Goal: Communication & Community: Connect with others

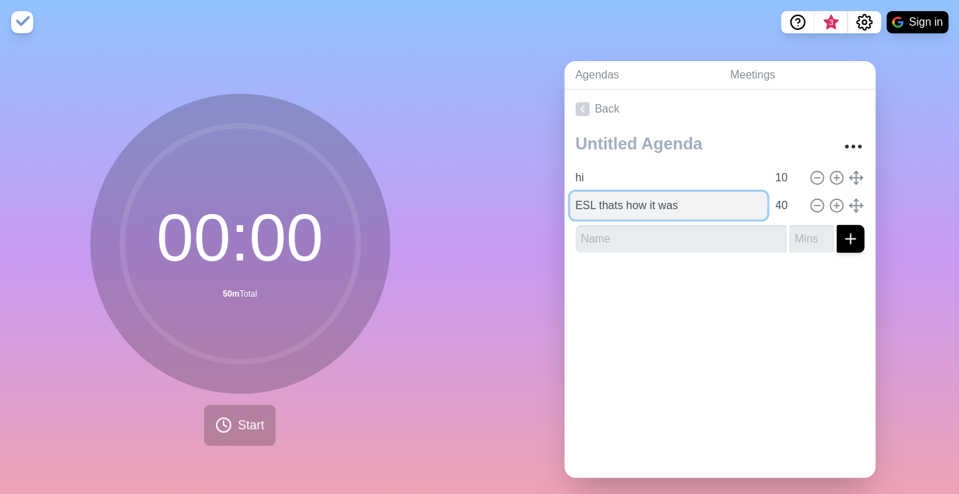
click at [306, 214] on input "ESL thats how it was" at bounding box center [668, 206] width 197 height 28
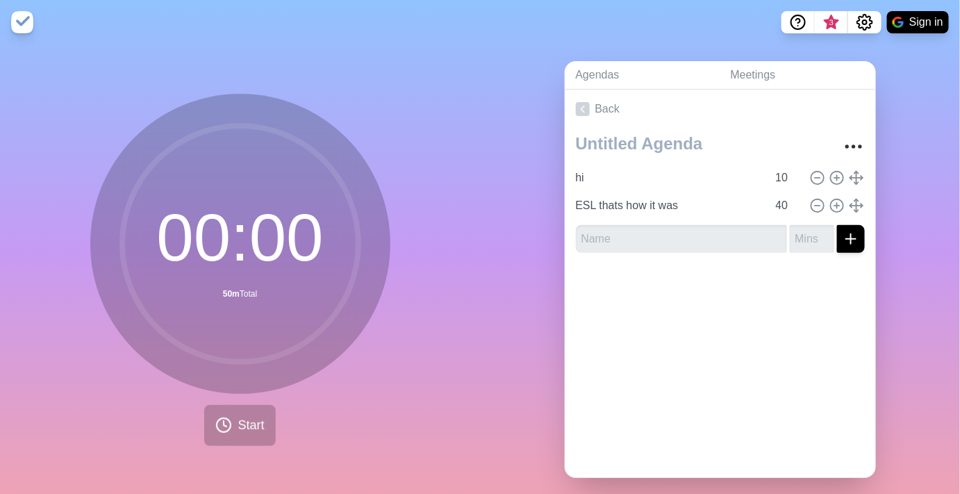
click at [306, 104] on div "Agendas Meetings Back hi 10 ESL thats how it was 40" at bounding box center [720, 274] width 480 height 461
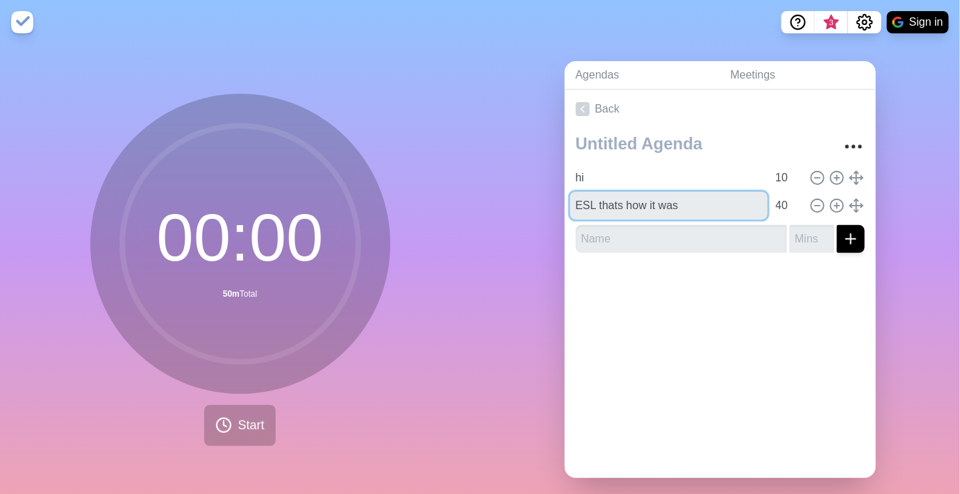
drag, startPoint x: 691, startPoint y: 203, endPoint x: 521, endPoint y: 210, distance: 169.6
click at [306, 210] on div "Agendas Meetings Back hi 10 ESL thats how it was 40" at bounding box center [720, 274] width 480 height 461
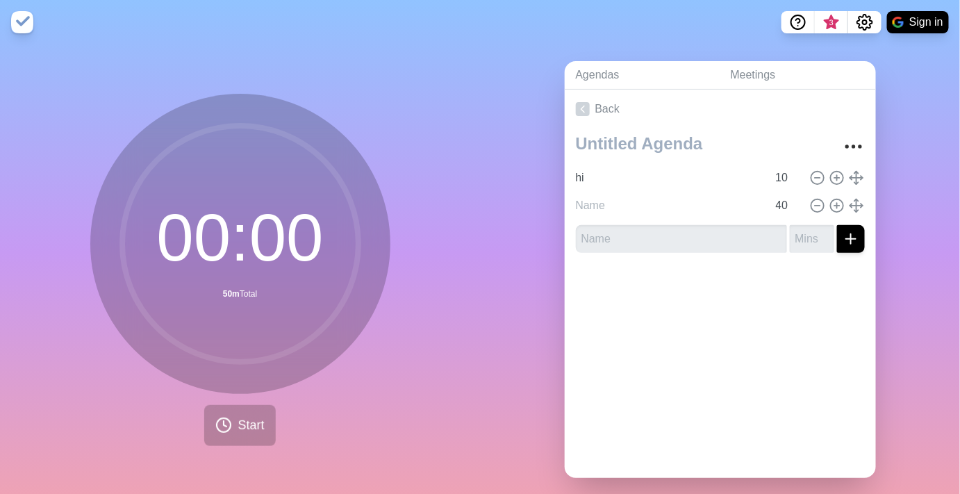
type input "ESL thats how it was"
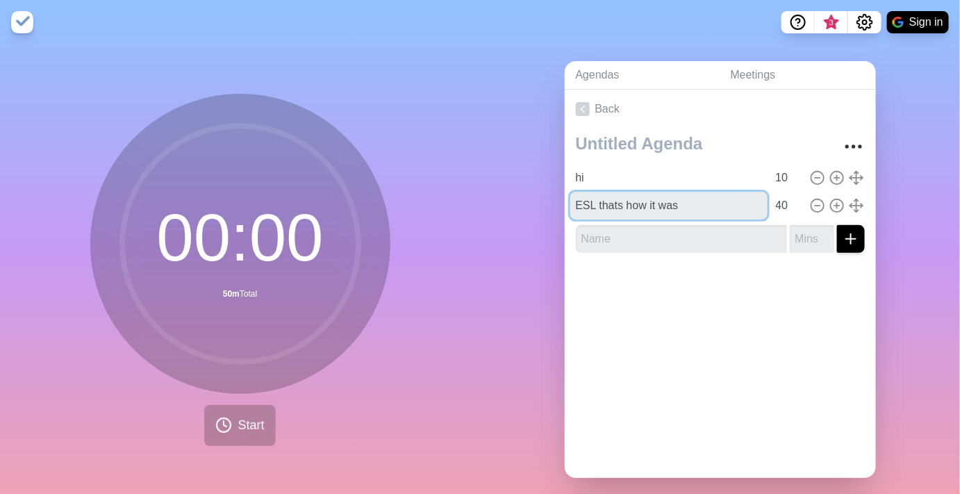
drag, startPoint x: 690, startPoint y: 208, endPoint x: 514, endPoint y: 223, distance: 176.3
click at [306, 223] on div "Agendas Meetings Back hi 10 ESL thats how it was 40" at bounding box center [720, 274] width 480 height 461
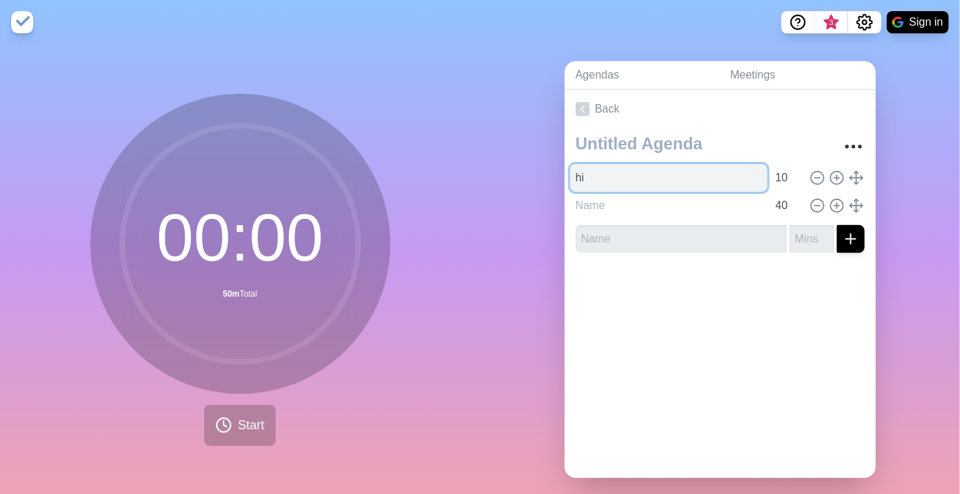
type input "ESL thats how it was"
click at [306, 173] on input "hi" at bounding box center [668, 178] width 197 height 28
type input "hi + wknd plans?"
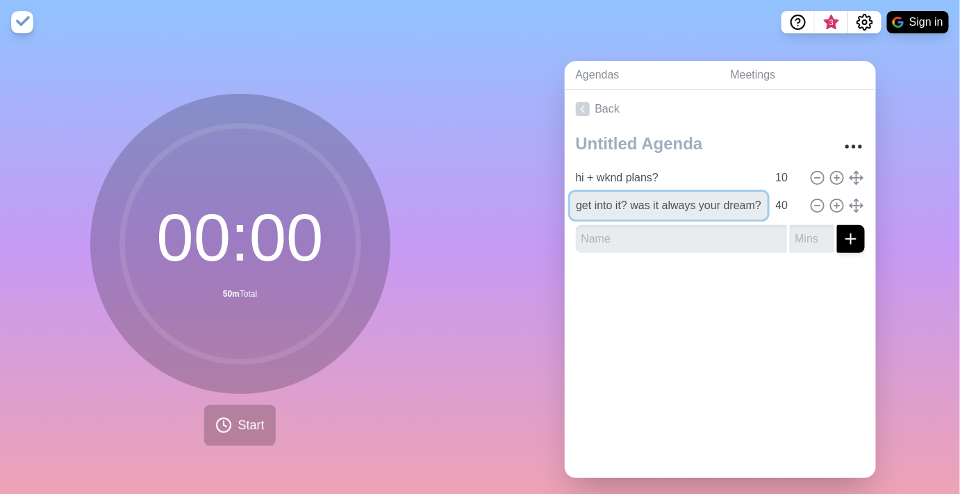
scroll to position [0, 167]
type input "Tell me about ur job - how did u get into it? was it always your dream?"
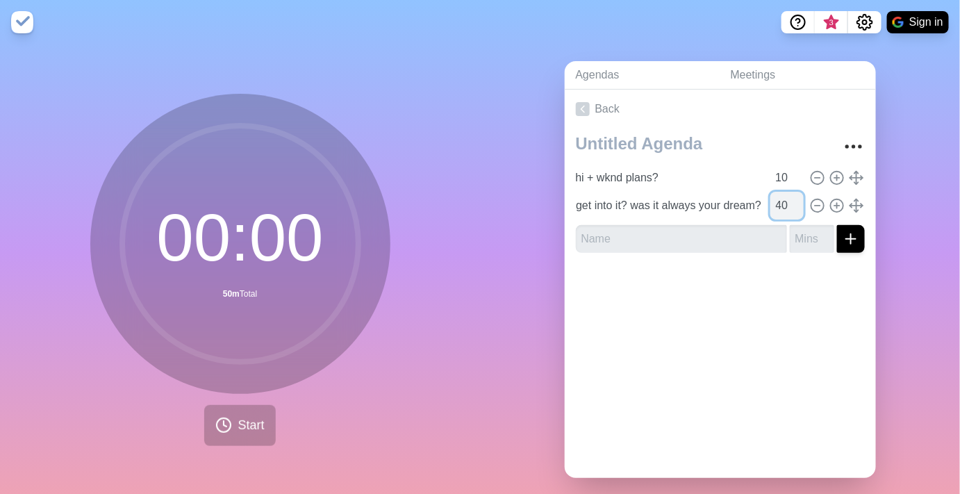
scroll to position [0, 0]
click at [306, 208] on input "40" at bounding box center [786, 206] width 33 height 28
drag, startPoint x: 775, startPoint y: 208, endPoint x: 757, endPoint y: 210, distance: 18.2
click at [306, 210] on input "40" at bounding box center [786, 206] width 33 height 28
click at [306, 206] on input "number" at bounding box center [786, 206] width 33 height 28
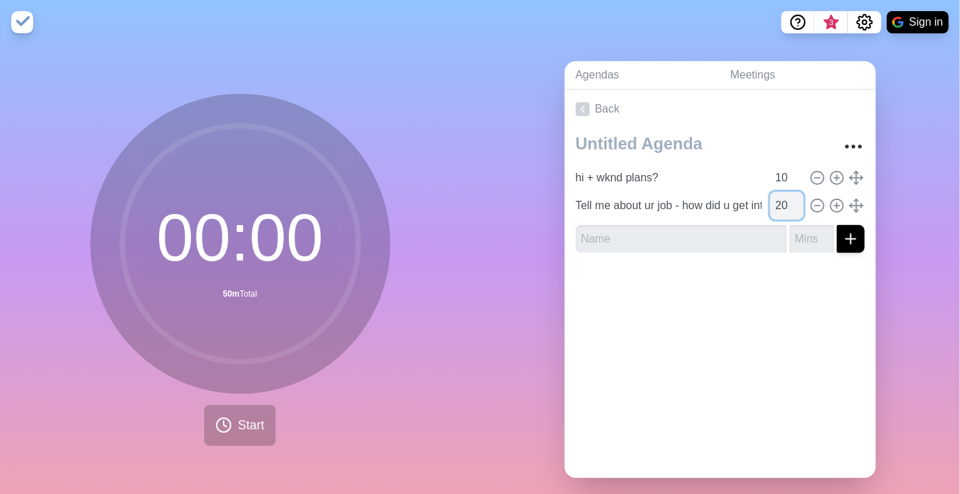
type input "2"
type input "15"
click at [306, 324] on div "Back hi + wknd plans? 10 Tell me about ur job - how did u get into it? was it a…" at bounding box center [719, 284] width 311 height 388
